Goal: Task Accomplishment & Management: Manage account settings

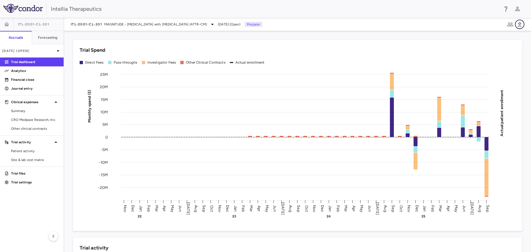
click at [517, 22] on icon "button" at bounding box center [519, 24] width 7 height 7
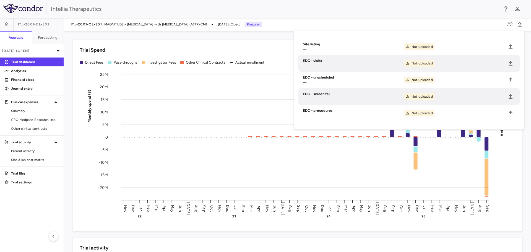
click at [169, 48] on div "Trial Spend" at bounding box center [298, 49] width 436 height 7
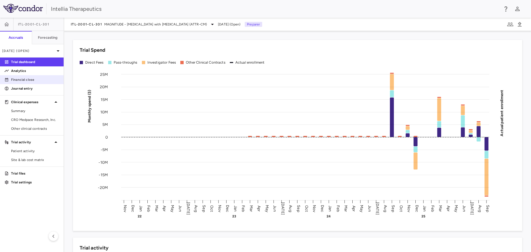
click at [30, 77] on link "Financial close" at bounding box center [32, 79] width 64 height 8
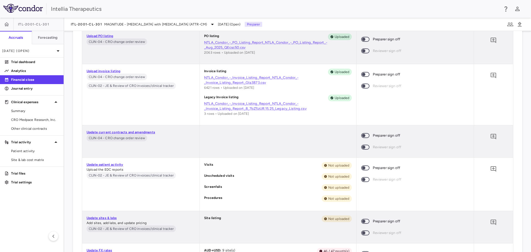
scroll to position [2986, 0]
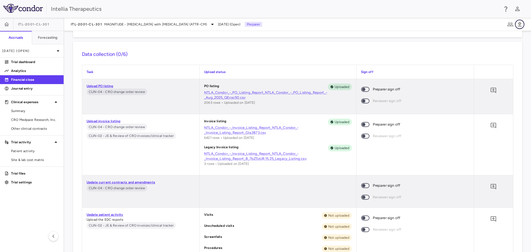
click at [521, 25] on icon "button" at bounding box center [519, 24] width 7 height 7
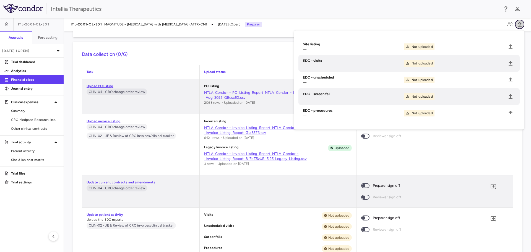
click at [521, 25] on icon "button" at bounding box center [519, 24] width 7 height 7
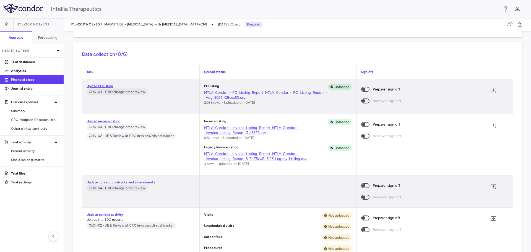
click at [106, 85] on link "Upload PO listing" at bounding box center [100, 86] width 27 height 4
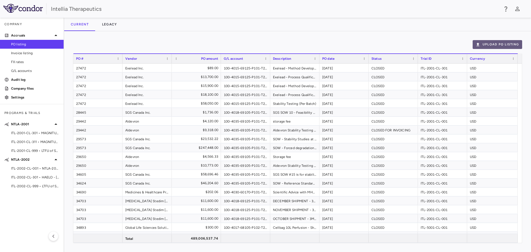
click at [517, 46] on button "Upload PO Listing" at bounding box center [497, 44] width 49 height 9
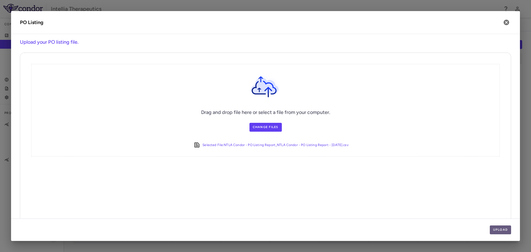
click at [501, 228] on button "Upload" at bounding box center [501, 229] width 22 height 9
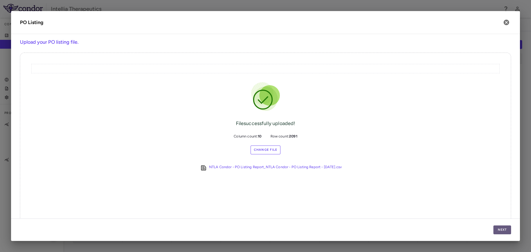
click at [507, 229] on button "Next" at bounding box center [502, 229] width 18 height 9
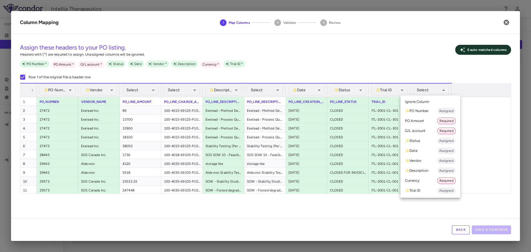
click at [422, 180] on li "Currency Required" at bounding box center [430, 181] width 60 height 10
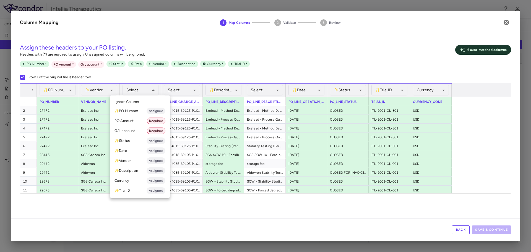
click at [140, 123] on li "PO Amount Required" at bounding box center [140, 121] width 60 height 10
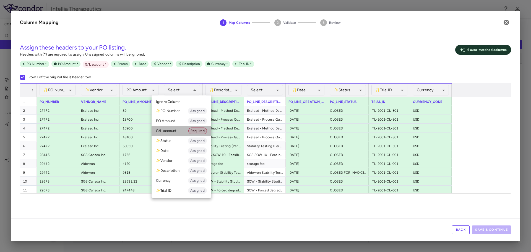
click at [179, 130] on li "G/L account Required" at bounding box center [182, 131] width 60 height 10
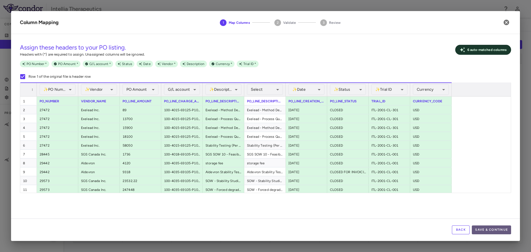
click at [484, 229] on button "Save & Continue" at bounding box center [491, 229] width 39 height 9
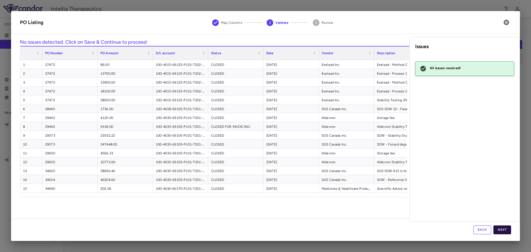
click at [501, 228] on button "Next" at bounding box center [502, 229] width 18 height 9
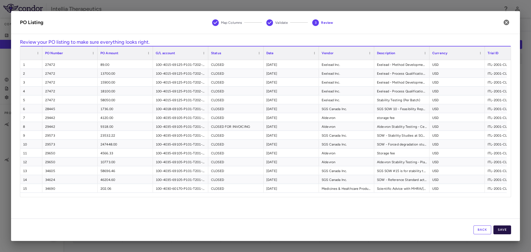
click at [495, 227] on button "Save" at bounding box center [502, 229] width 18 height 9
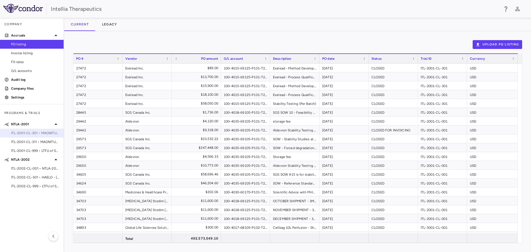
click at [40, 133] on span "ITL-2001-CL-301 • MAGNITUDE - [MEDICAL_DATA] with [MEDICAL_DATA] (ATTR-CM)" at bounding box center [35, 133] width 48 height 5
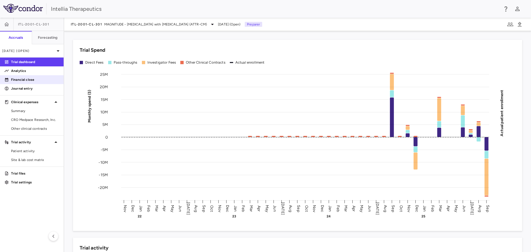
click at [42, 79] on p "Financial close" at bounding box center [35, 79] width 48 height 5
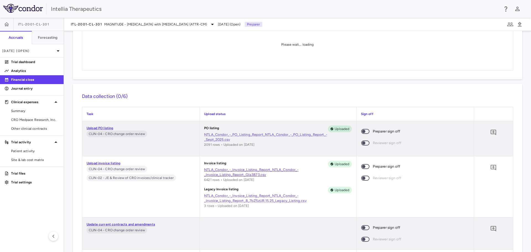
scroll to position [111, 0]
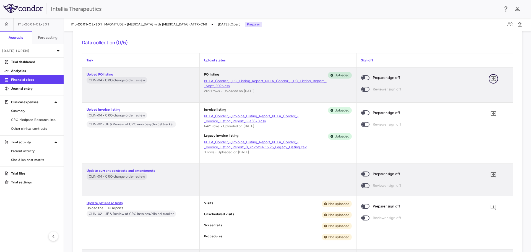
click at [491, 79] on icon "Add comment" at bounding box center [494, 79] width 6 height 6
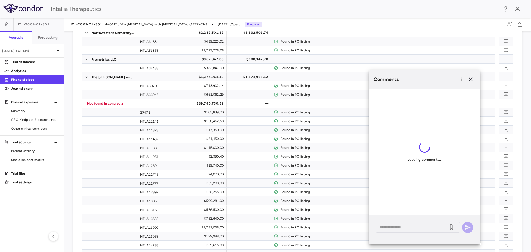
scroll to position [2876, 0]
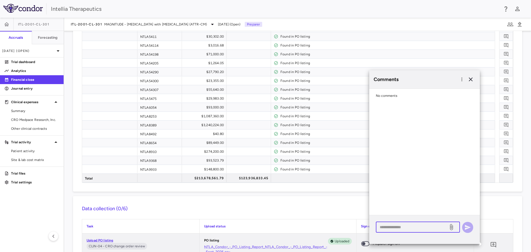
click at [408, 229] on textarea at bounding box center [412, 227] width 65 height 6
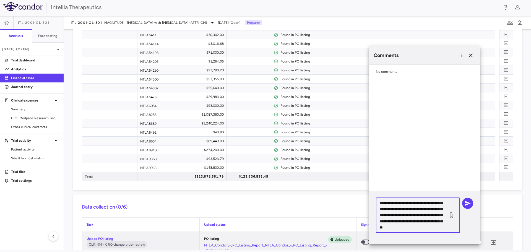
scroll to position [30, 0]
type textarea "**********"
click at [464, 204] on button "button" at bounding box center [467, 203] width 11 height 11
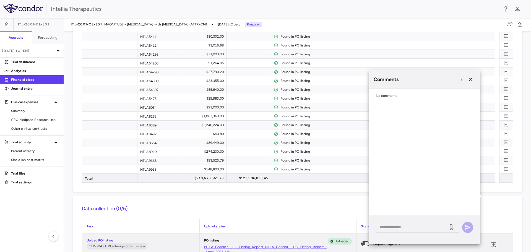
scroll to position [2931, 0]
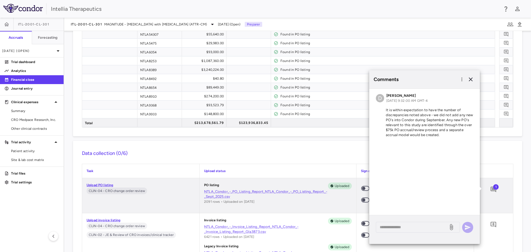
click at [340, 153] on h6 "Data collection (0/6)" at bounding box center [297, 153] width 431 height 7
click at [469, 79] on icon "button" at bounding box center [470, 79] width 7 height 7
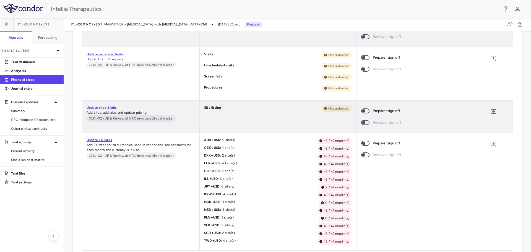
scroll to position [3018, 0]
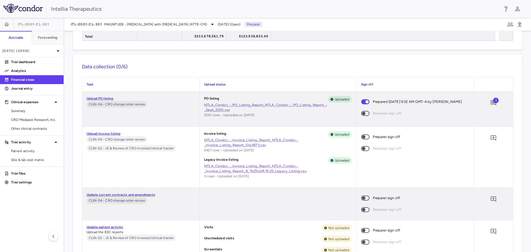
click at [111, 133] on link "Upload invoice listing" at bounding box center [104, 134] width 34 height 4
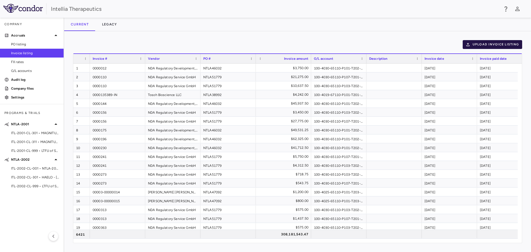
click at [474, 44] on button "Upload invoice listing" at bounding box center [493, 44] width 60 height 9
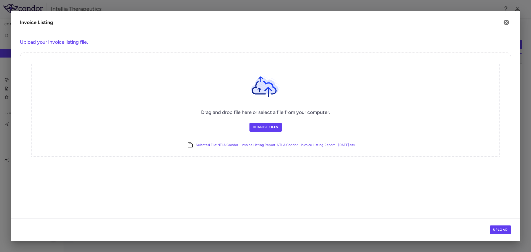
click at [495, 225] on div "Upload" at bounding box center [265, 229] width 509 height 22
click at [493, 230] on button "Upload" at bounding box center [501, 229] width 22 height 9
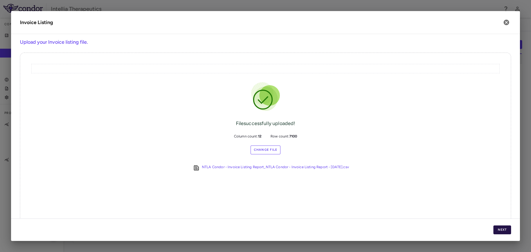
click at [500, 228] on button "Next" at bounding box center [502, 229] width 18 height 9
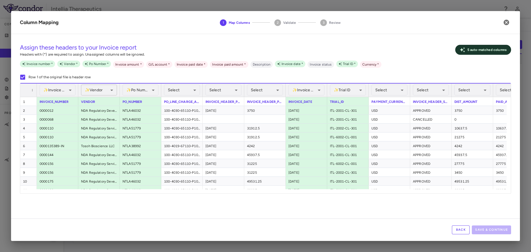
click at [97, 87] on div "✨ Vendor Assigned" at bounding box center [99, 90] width 36 height 11
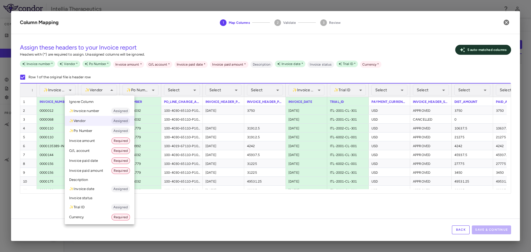
drag, startPoint x: 172, startPoint y: 86, endPoint x: 180, endPoint y: 92, distance: 9.9
click at [172, 86] on div at bounding box center [265, 126] width 531 height 252
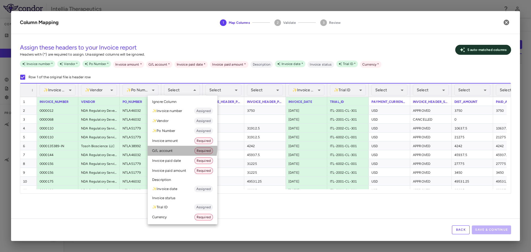
click at [180, 148] on li "G/L account Required" at bounding box center [183, 151] width 70 height 10
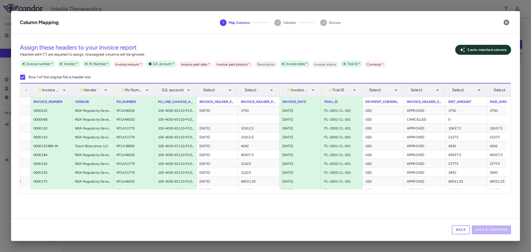
scroll to position [0, 13]
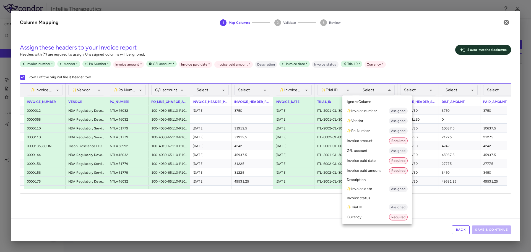
click at [363, 216] on li "Currency Required" at bounding box center [377, 217] width 70 height 10
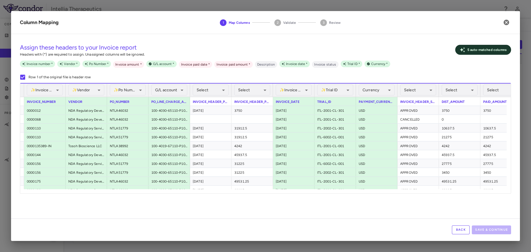
scroll to position [0, 28]
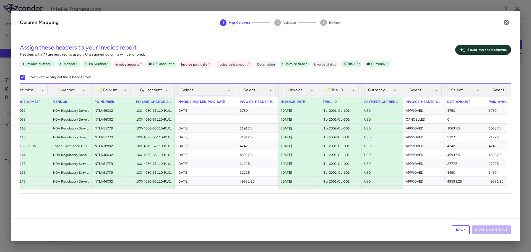
drag, startPoint x: 216, startPoint y: 88, endPoint x: 224, endPoint y: 92, distance: 9.0
click at [236, 93] on div at bounding box center [237, 90] width 2 height 13
click at [221, 91] on div "**********" at bounding box center [259, 90] width 534 height 14
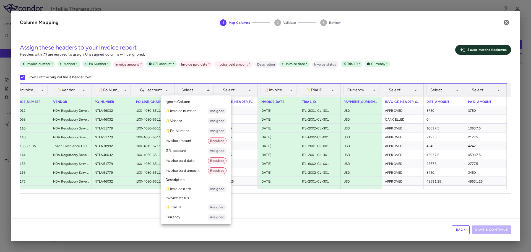
click at [192, 161] on li "Invoice paid date Required" at bounding box center [196, 161] width 70 height 10
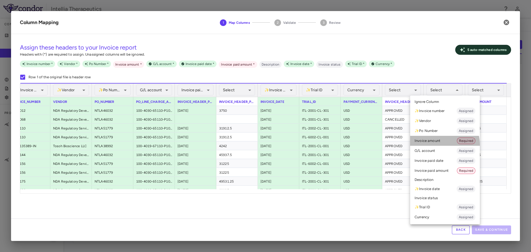
click at [435, 145] on li "Invoice amount Required" at bounding box center [445, 141] width 70 height 10
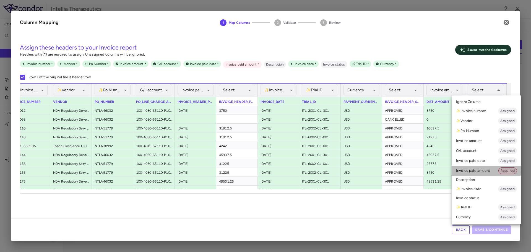
click at [478, 168] on li "Invoice paid amount Required" at bounding box center [487, 171] width 70 height 10
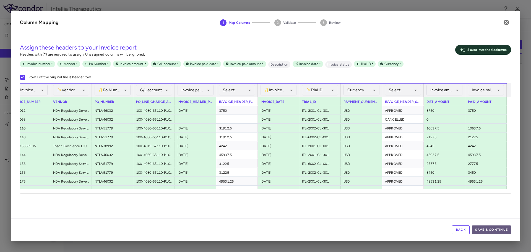
click at [481, 228] on button "Save & Continue" at bounding box center [491, 229] width 39 height 9
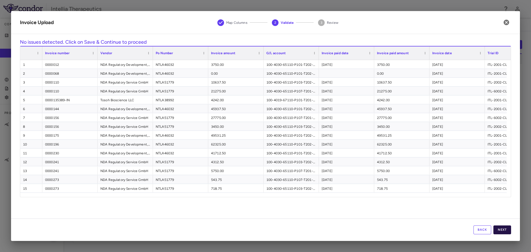
click at [508, 228] on button "Next" at bounding box center [502, 229] width 18 height 9
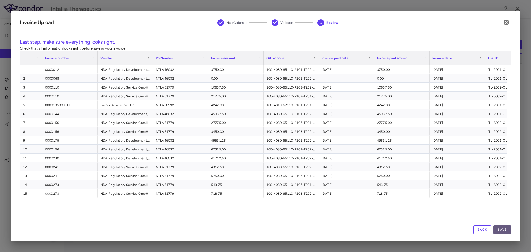
click at [507, 225] on button "Save" at bounding box center [502, 229] width 18 height 9
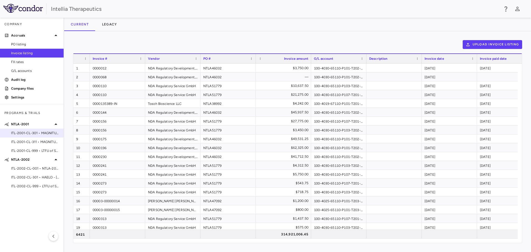
click at [32, 134] on span "ITL-2001-CL-301 • MAGNITUDE - [MEDICAL_DATA] with [MEDICAL_DATA] (ATTR-CM)" at bounding box center [35, 133] width 48 height 5
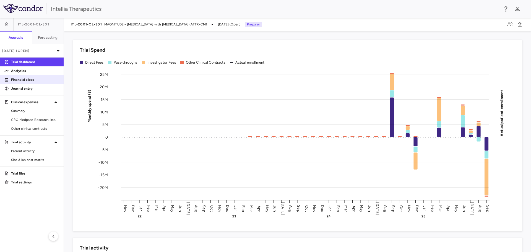
click at [27, 77] on p "Financial close" at bounding box center [35, 79] width 48 height 5
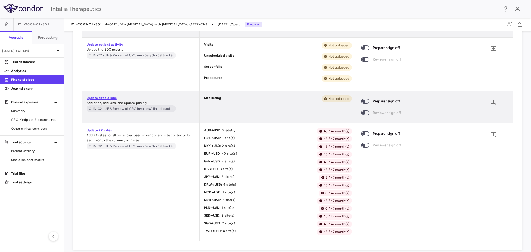
scroll to position [3207, 0]
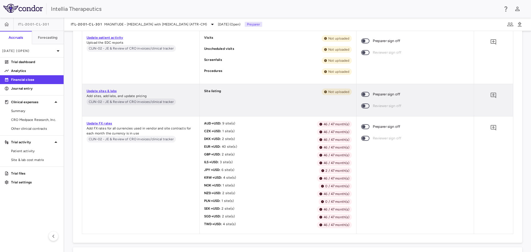
click at [103, 124] on link "Update FX rates" at bounding box center [99, 123] width 25 height 4
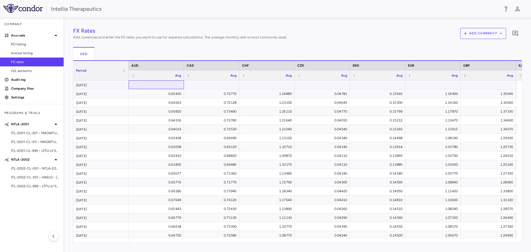
click at [163, 85] on div at bounding box center [156, 85] width 50 height 8
type input "******"
click at [186, 51] on div "USD" at bounding box center [297, 53] width 449 height 13
click at [215, 87] on div "FX Rates Add currencies and enter the FX rates you want to use for expense calc…" at bounding box center [297, 135] width 449 height 216
click at [201, 83] on div at bounding box center [212, 85] width 50 height 8
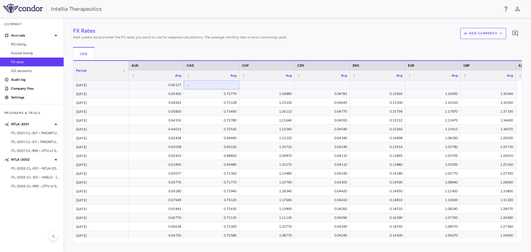
type input "******"
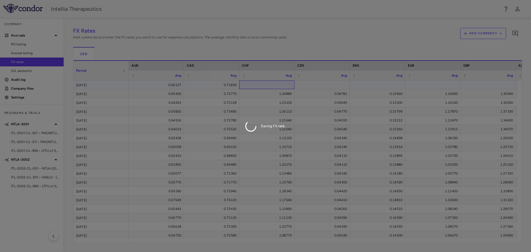
click at [261, 84] on div "FX Rates Add currencies and enter the FX rates you want to use for expense calc…" at bounding box center [297, 135] width 449 height 216
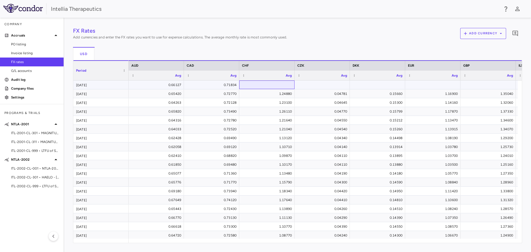
click at [263, 85] on div at bounding box center [267, 85] width 50 height 8
type input "******"
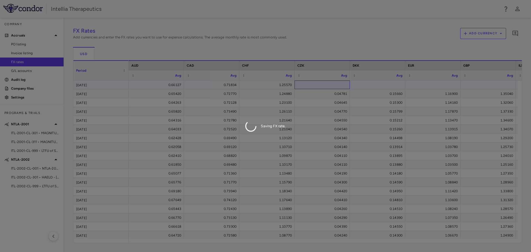
click at [309, 82] on div "FX Rates Add currencies and enter the FX rates you want to use for expense calc…" at bounding box center [297, 135] width 449 height 216
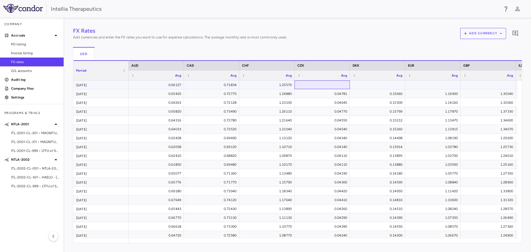
click at [343, 86] on div at bounding box center [322, 85] width 50 height 8
type input "*******"
click at [361, 82] on div "FX Rates Add currencies and enter the FX rates you want to use for expense calc…" at bounding box center [297, 135] width 449 height 216
click at [373, 85] on div at bounding box center [378, 85] width 50 height 8
type input "******"
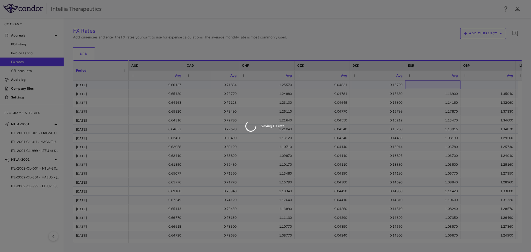
click at [443, 81] on div "FX Rates Add currencies and enter the FX rates you want to use for expense calc…" at bounding box center [297, 135] width 449 height 216
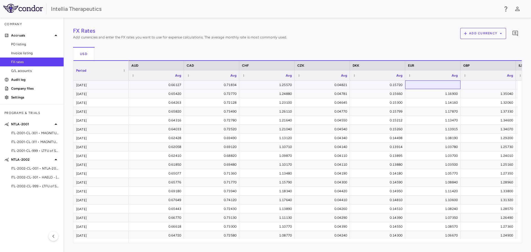
click at [424, 85] on div at bounding box center [433, 85] width 50 height 8
type input "******"
click at [480, 88] on div "FX Rates Add currencies and enter the FX rates you want to use for expense calc…" at bounding box center [297, 135] width 449 height 216
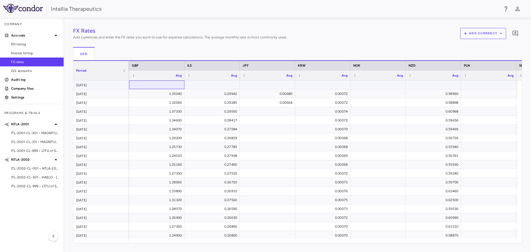
click at [164, 85] on div at bounding box center [157, 85] width 50 height 8
type input "******"
click at [209, 84] on div "FX Rates Add currencies and enter the FX rates you want to use for expense calc…" at bounding box center [297, 135] width 449 height 216
click at [231, 83] on div at bounding box center [212, 85] width 50 height 8
type input "******"
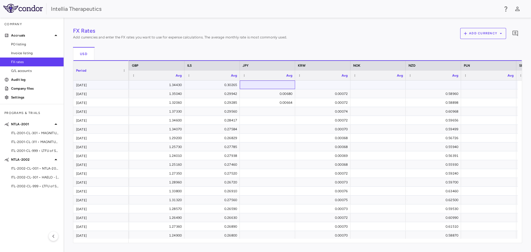
click at [252, 84] on div "FX Rates Add currencies and enter the FX rates you want to use for expense calc…" at bounding box center [297, 135] width 449 height 216
click at [255, 86] on div at bounding box center [267, 85] width 50 height 8
type input "********"
click at [327, 88] on div "FX Rates Add currencies and enter the FX rates you want to use for expense calc…" at bounding box center [297, 135] width 449 height 216
click at [305, 84] on div at bounding box center [323, 85] width 50 height 8
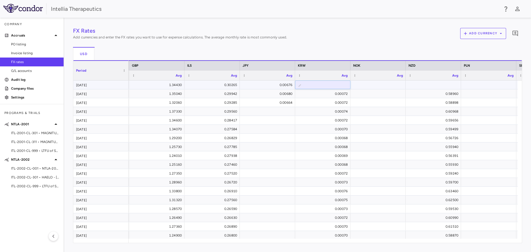
type input "*********"
click at [369, 87] on div "FX Rates Add currencies and enter the FX rates you want to use for expense calc…" at bounding box center [297, 135] width 449 height 216
click at [360, 83] on div at bounding box center [378, 85] width 50 height 8
type input "******"
click at [428, 85] on div "FX Rates Add currencies and enter the FX rates you want to use for expense calc…" at bounding box center [297, 135] width 449 height 216
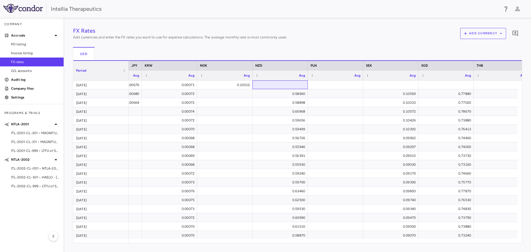
scroll to position [0, 545]
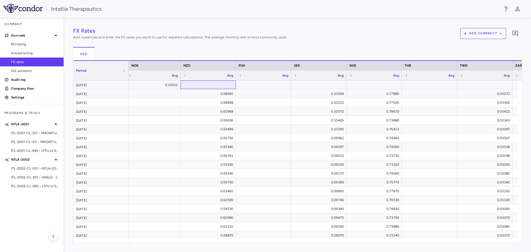
click at [218, 85] on div at bounding box center [208, 85] width 50 height 8
type input "******"
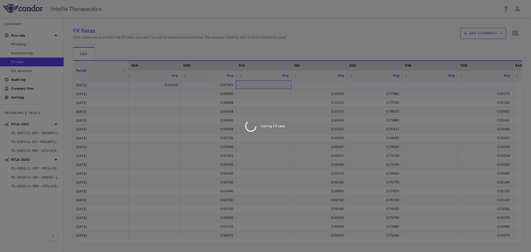
click at [268, 86] on div "FX Rates Add currencies and enter the FX rates you want to use for expense calc…" at bounding box center [297, 135] width 449 height 216
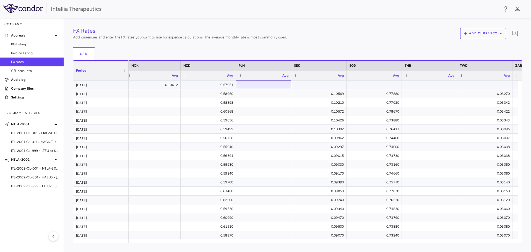
click at [269, 84] on div at bounding box center [264, 85] width 50 height 8
type input "*****"
click at [305, 83] on div "FX Rates Add currencies and enter the FX rates you want to use for expense calc…" at bounding box center [297, 135] width 449 height 216
click at [311, 84] on div at bounding box center [319, 85] width 50 height 8
type input "******"
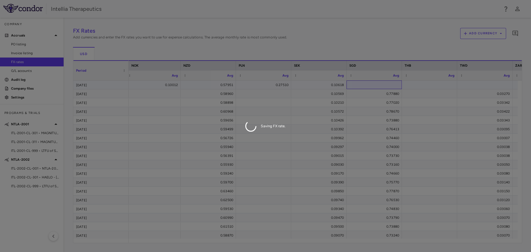
click at [348, 82] on div "FX Rates Add currencies and enter the FX rates you want to use for expense calc…" at bounding box center [297, 135] width 449 height 216
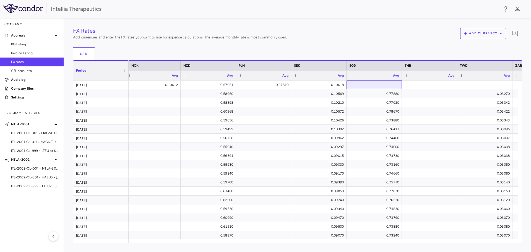
scroll to position [0, 606]
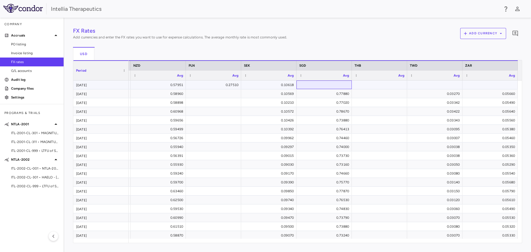
click at [308, 83] on div at bounding box center [324, 85] width 50 height 8
type input "*****"
click at [372, 82] on div "FX Rates Add currencies and enter the FX rates you want to use for expense calc…" at bounding box center [297, 135] width 449 height 216
click at [391, 84] on div at bounding box center [379, 85] width 50 height 8
type input "*****"
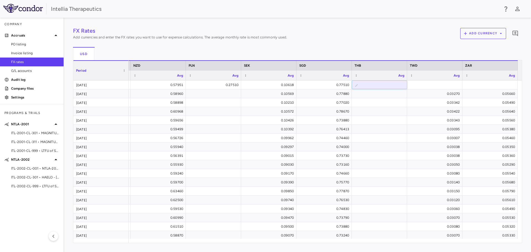
click at [418, 80] on div "Avg" at bounding box center [435, 76] width 50 height 10
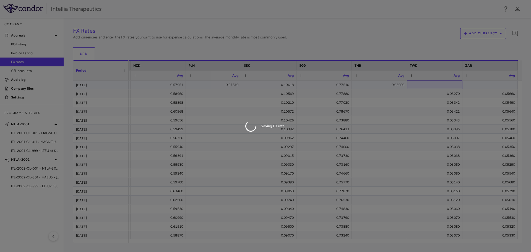
click at [421, 86] on div "FX Rates Add currencies and enter the FX rates you want to use for expense calc…" at bounding box center [297, 135] width 449 height 216
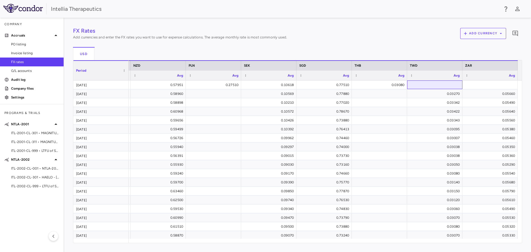
click at [421, 86] on div at bounding box center [435, 85] width 50 height 8
type input "*******"
click at [491, 85] on div "FX Rates Add currencies and enter the FX rates you want to use for expense calc…" at bounding box center [297, 135] width 449 height 216
click at [487, 85] on div at bounding box center [490, 85] width 50 height 8
type input "*******"
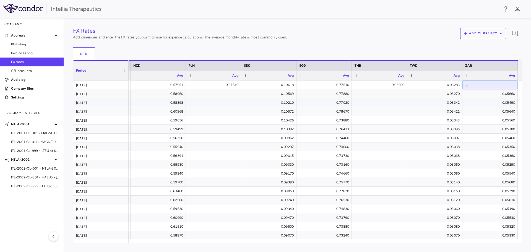
click at [420, 99] on div "FX Rates Add currencies and enter the FX rates you want to use for expense calc…" at bounding box center [297, 135] width 449 height 216
click at [34, 133] on span "ITL-2001-CL-301 • MAGNITUDE - [MEDICAL_DATA] with [MEDICAL_DATA] (ATTR-CM)" at bounding box center [35, 133] width 48 height 5
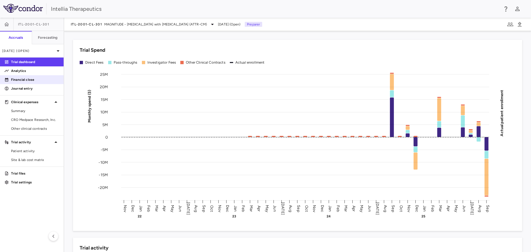
drag, startPoint x: 28, startPoint y: 80, endPoint x: 57, endPoint y: 82, distance: 28.8
click at [28, 80] on p "Financial close" at bounding box center [35, 79] width 48 height 5
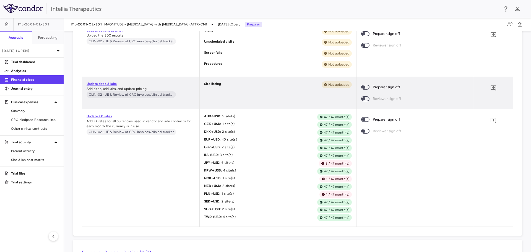
scroll to position [3208, 0]
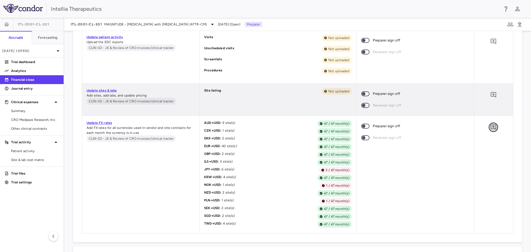
click at [490, 126] on icon "Add comment" at bounding box center [493, 127] width 7 height 7
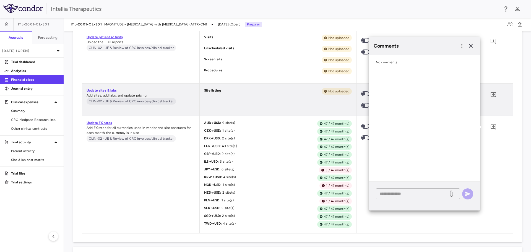
click at [411, 198] on div "* ​" at bounding box center [418, 193] width 84 height 11
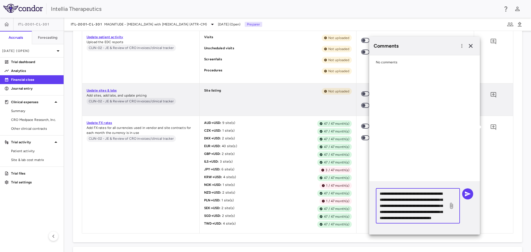
scroll to position [17, 0]
type textarea "**********"
click at [465, 194] on icon "button" at bounding box center [467, 194] width 7 height 7
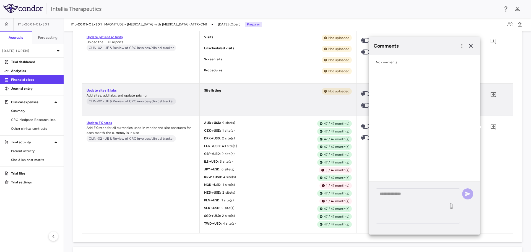
scroll to position [0, 0]
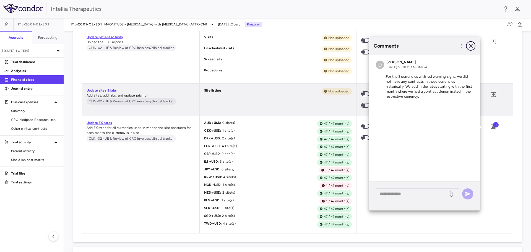
click at [470, 45] on icon "button" at bounding box center [470, 46] width 7 height 7
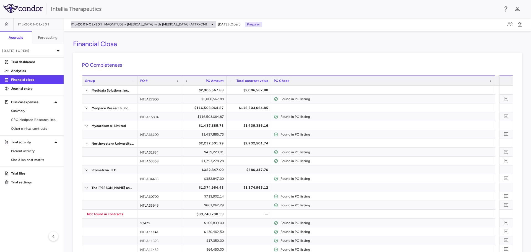
click at [132, 21] on div "ITL-2001-CL-301 MAGNITUDE - [MEDICAL_DATA] with [MEDICAL_DATA] (ATTR-CM)" at bounding box center [143, 24] width 145 height 7
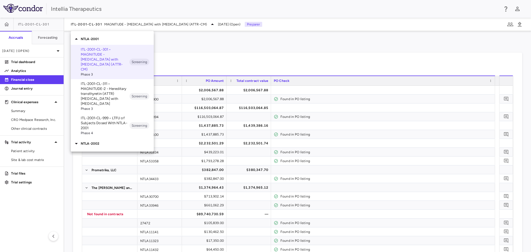
click at [93, 141] on p "NTLA-2002" at bounding box center [117, 143] width 73 height 5
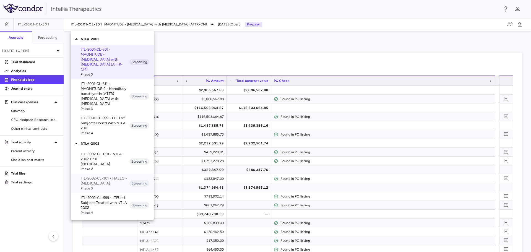
click at [103, 176] on p "ITL-2002-CL-301 • HAELO - [MEDICAL_DATA]" at bounding box center [105, 181] width 49 height 10
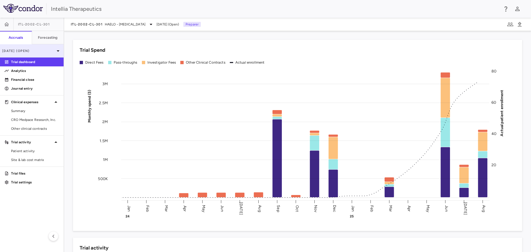
click at [53, 48] on div "[DATE] (Open)" at bounding box center [32, 50] width 64 height 13
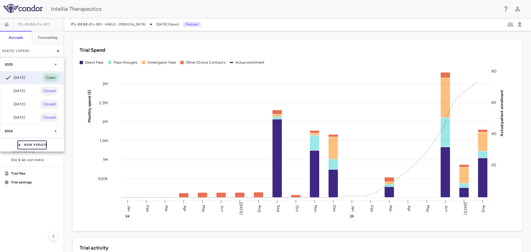
click at [36, 142] on button "New Period" at bounding box center [31, 144] width 29 height 9
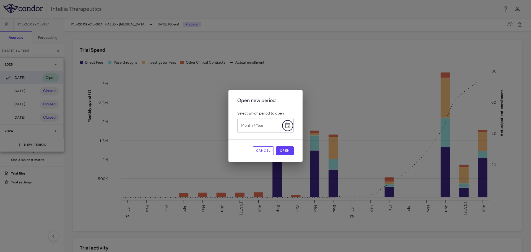
click at [289, 127] on icon "Choose date" at bounding box center [287, 125] width 7 height 7
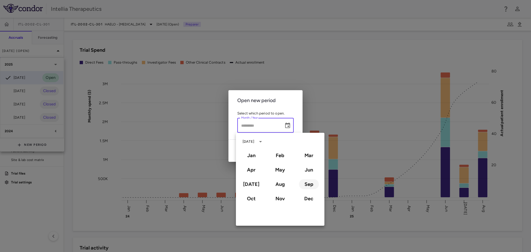
click at [308, 183] on button "Sep" at bounding box center [309, 184] width 20 height 10
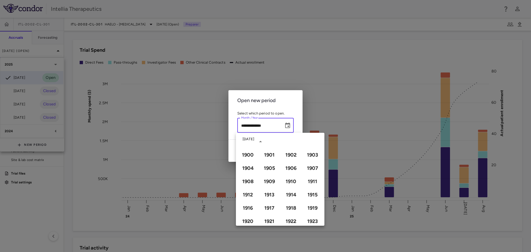
type input "**********"
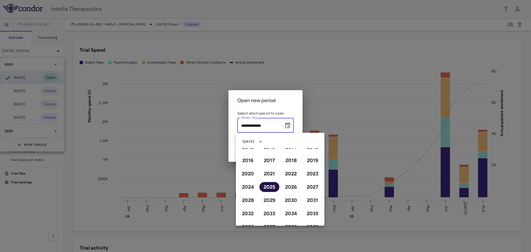
click at [270, 187] on button "2025" at bounding box center [269, 187] width 20 height 10
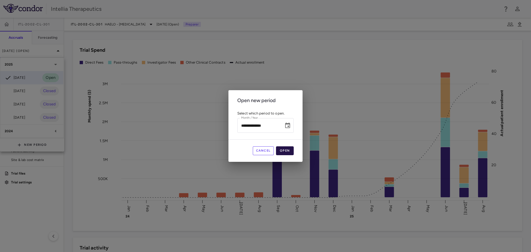
click at [287, 152] on button "Open" at bounding box center [285, 150] width 18 height 9
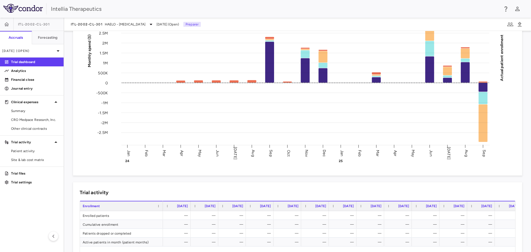
scroll to position [0, 0]
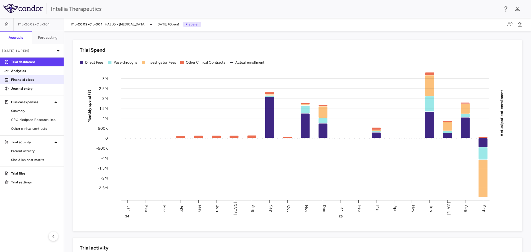
drag, startPoint x: 14, startPoint y: 78, endPoint x: 17, endPoint y: 78, distance: 3.3
click at [14, 78] on p "Financial close" at bounding box center [35, 79] width 48 height 5
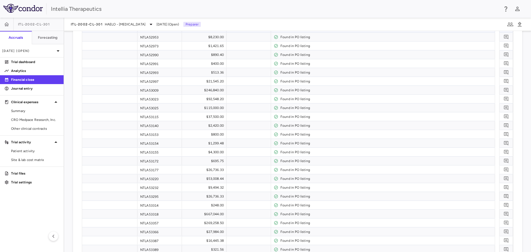
scroll to position [1880, 0]
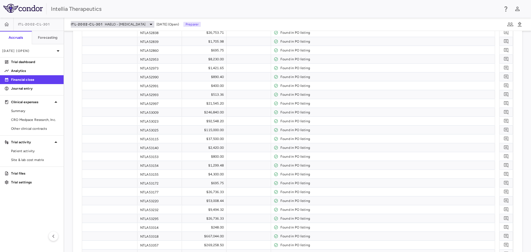
click at [144, 24] on span "HAELO - [MEDICAL_DATA]" at bounding box center [125, 24] width 41 height 5
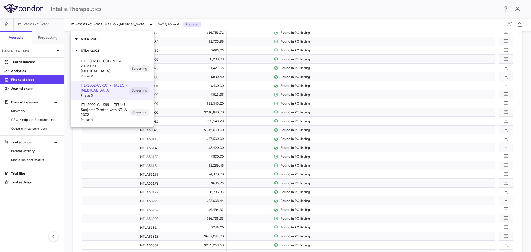
click at [98, 39] on p "NTLA-2001" at bounding box center [117, 38] width 73 height 5
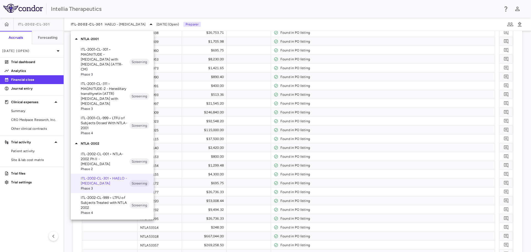
click at [113, 65] on p "ITL-2001-CL-301 • MAGNITUDE - [MEDICAL_DATA] with [MEDICAL_DATA] (ATTR-CM)" at bounding box center [105, 59] width 49 height 25
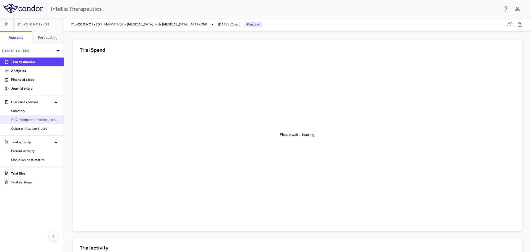
click at [35, 119] on span "CRO Medpace Research, Inc." at bounding box center [35, 119] width 48 height 5
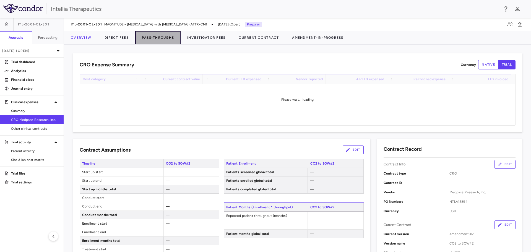
click at [161, 36] on button "Pass-Throughs" at bounding box center [157, 37] width 45 height 13
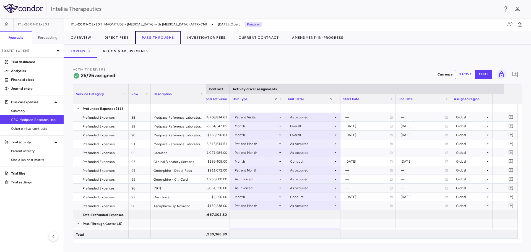
scroll to position [0, 353]
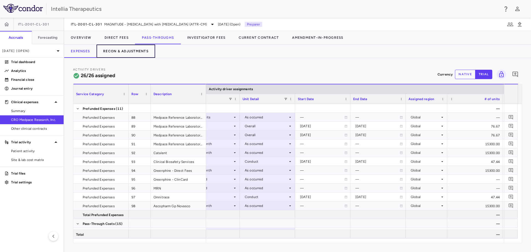
click at [125, 51] on button "Recon & Adjustments" at bounding box center [125, 51] width 59 height 13
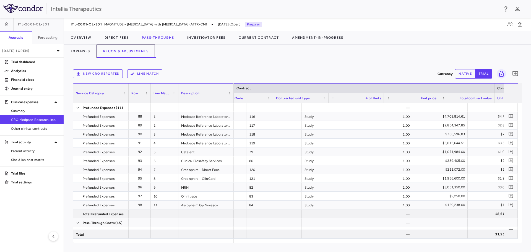
scroll to position [0, 71]
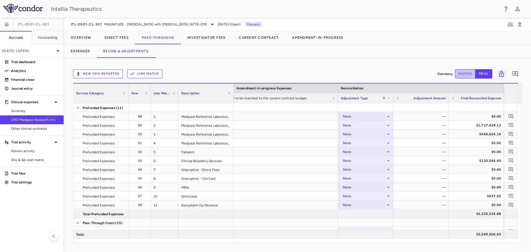
click at [471, 75] on button "native" at bounding box center [465, 73] width 20 height 9
click at [384, 178] on div "None" at bounding box center [364, 178] width 43 height 9
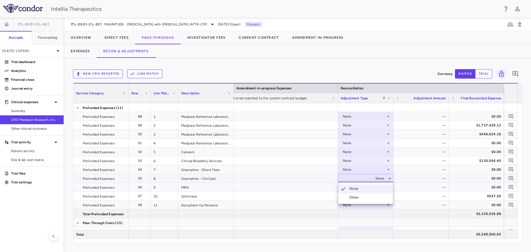
click at [369, 196] on li "Other" at bounding box center [365, 197] width 55 height 8
click at [437, 178] on div "$0.00" at bounding box center [422, 178] width 48 height 9
type input "*********"
click at [511, 179] on icon "Add comment" at bounding box center [510, 178] width 5 height 5
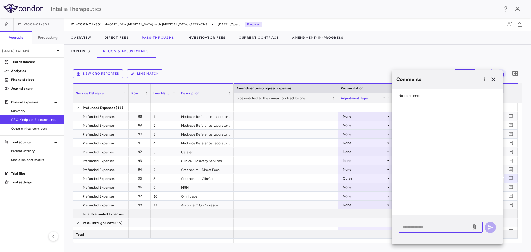
click at [433, 228] on textarea at bounding box center [434, 227] width 65 height 6
type textarea "**********"
click at [475, 228] on icon at bounding box center [474, 227] width 7 height 7
click at [0, 0] on input "file" at bounding box center [0, 0] width 0 height 0
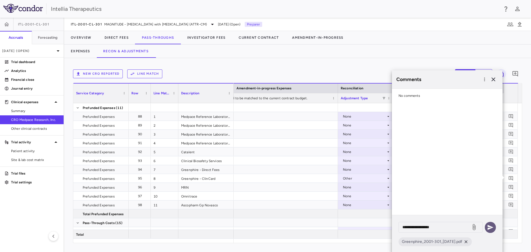
click at [492, 226] on icon "button" at bounding box center [490, 227] width 7 height 7
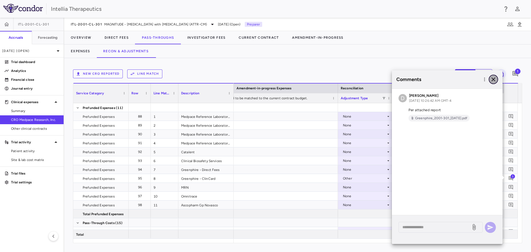
click at [492, 77] on icon "button" at bounding box center [493, 79] width 7 height 7
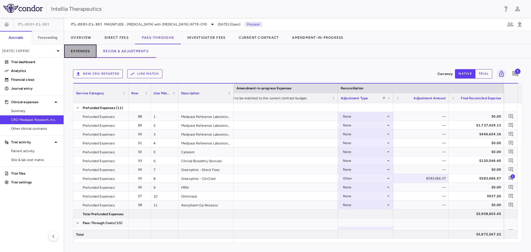
click at [83, 53] on button "Expenses" at bounding box center [80, 51] width 32 height 13
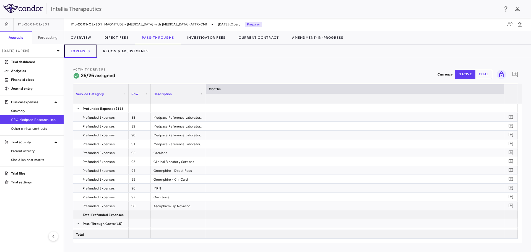
scroll to position [0, 4362]
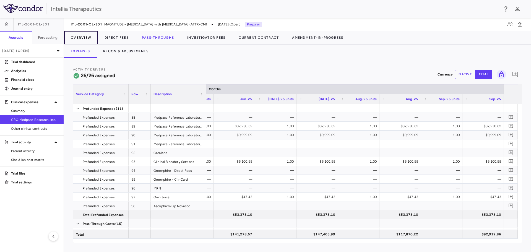
click at [84, 37] on button "Overview" at bounding box center [81, 37] width 34 height 13
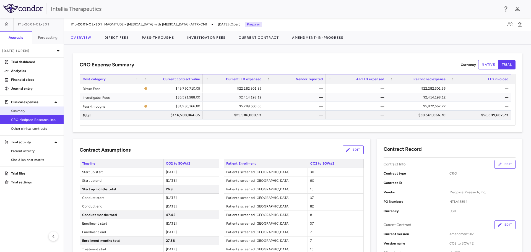
click at [24, 109] on span "Summary" at bounding box center [35, 110] width 48 height 5
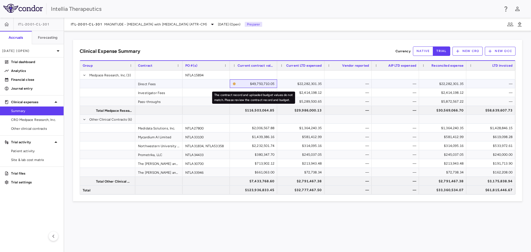
click at [235, 81] on div "$49,750,710.05" at bounding box center [254, 84] width 42 height 8
click at [235, 84] on icon "The contract record and uploaded budget values do not match. Please review the …" at bounding box center [234, 83] width 3 height 3
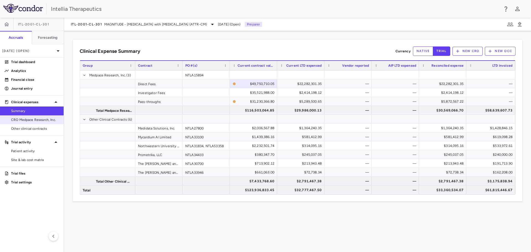
click at [37, 118] on span "CRO Medpace Research, Inc." at bounding box center [35, 119] width 48 height 5
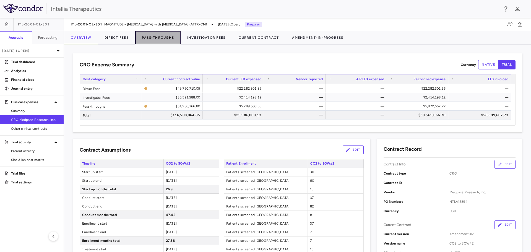
click at [148, 40] on button "Pass-Throughs" at bounding box center [157, 37] width 45 height 13
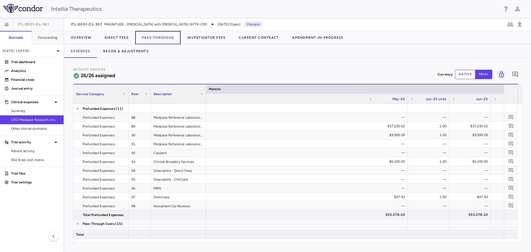
scroll to position [0, 4417]
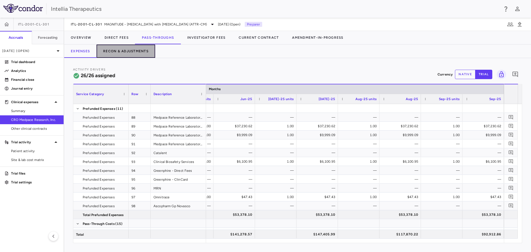
click at [119, 52] on button "Recon & Adjustments" at bounding box center [125, 51] width 59 height 13
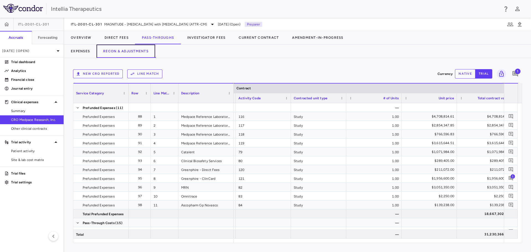
scroll to position [0, 75]
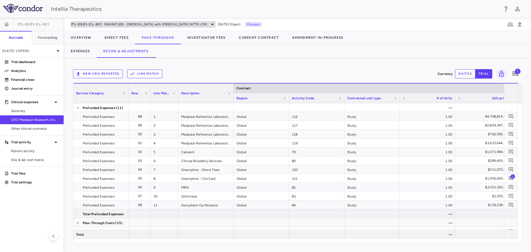
click at [181, 27] on span "MAGNITUDE - [MEDICAL_DATA] with [MEDICAL_DATA] (ATTR-CM)" at bounding box center [155, 24] width 103 height 5
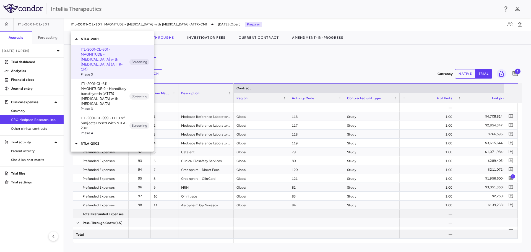
click at [103, 141] on p "NTLA-2002" at bounding box center [117, 143] width 73 height 5
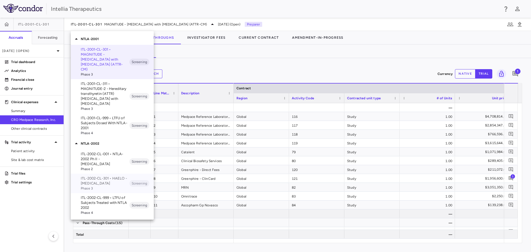
click at [112, 176] on p "ITL-2002-CL-301 • HAELO - [MEDICAL_DATA]" at bounding box center [105, 181] width 49 height 10
